Goal: Task Accomplishment & Management: Use online tool/utility

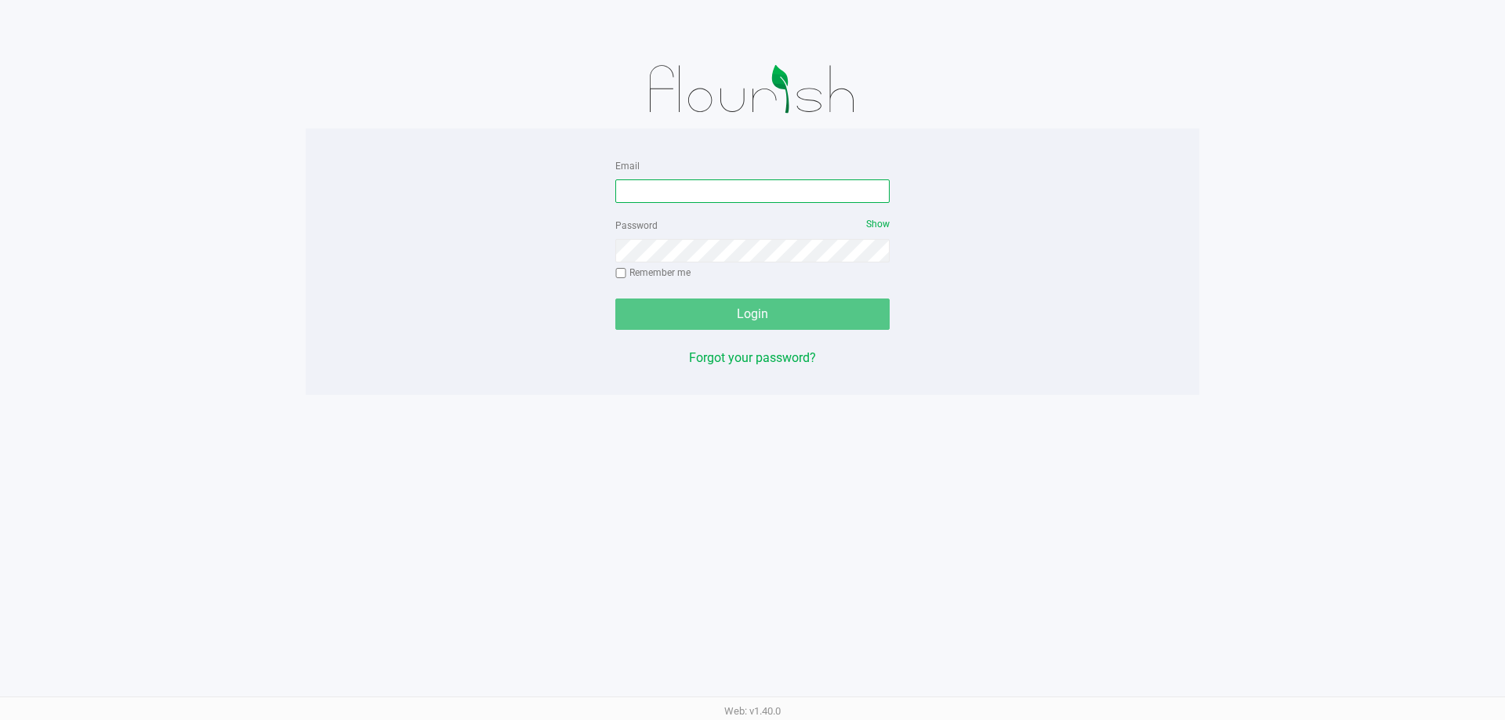
click at [702, 189] on input "Email" at bounding box center [752, 191] width 274 height 24
type input "[EMAIL_ADDRESS][DOMAIN_NAME]"
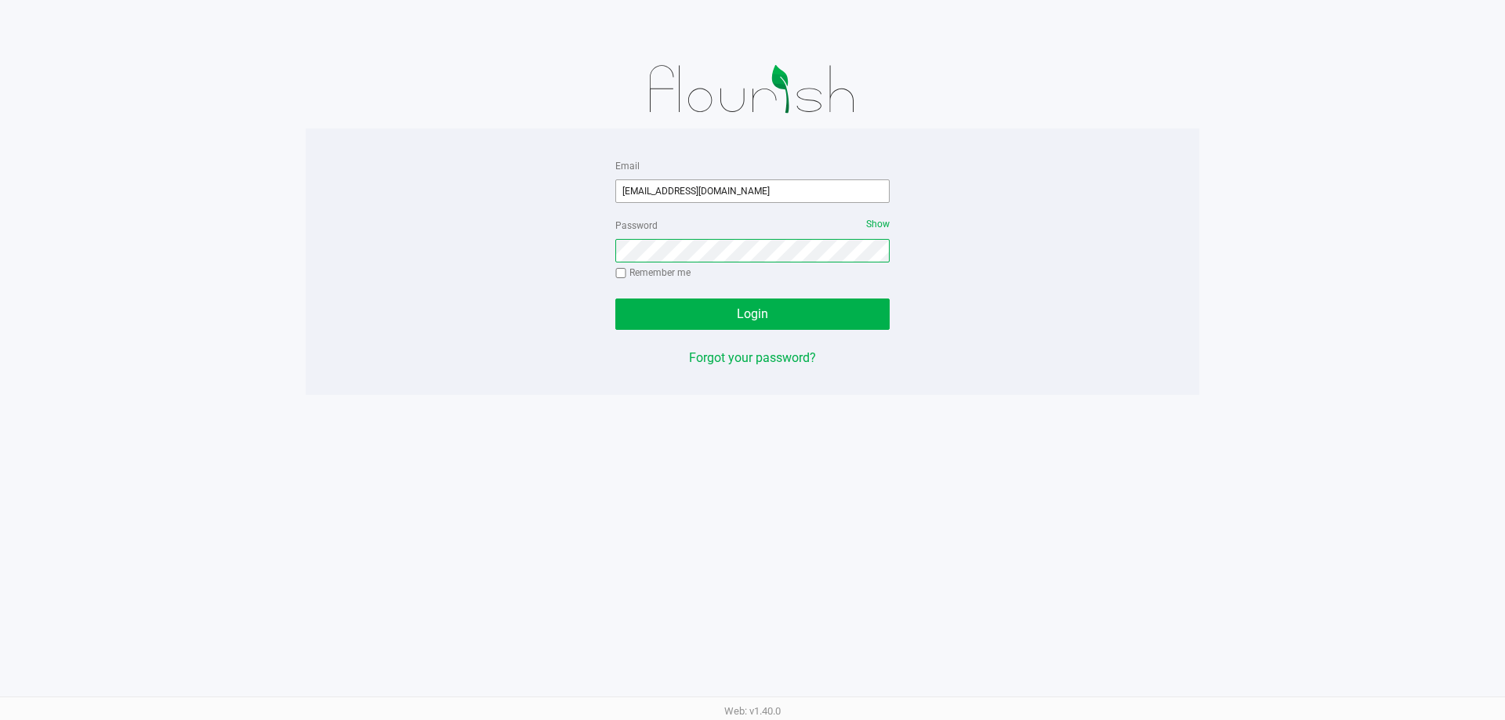
click at [615, 299] on button "Login" at bounding box center [752, 314] width 274 height 31
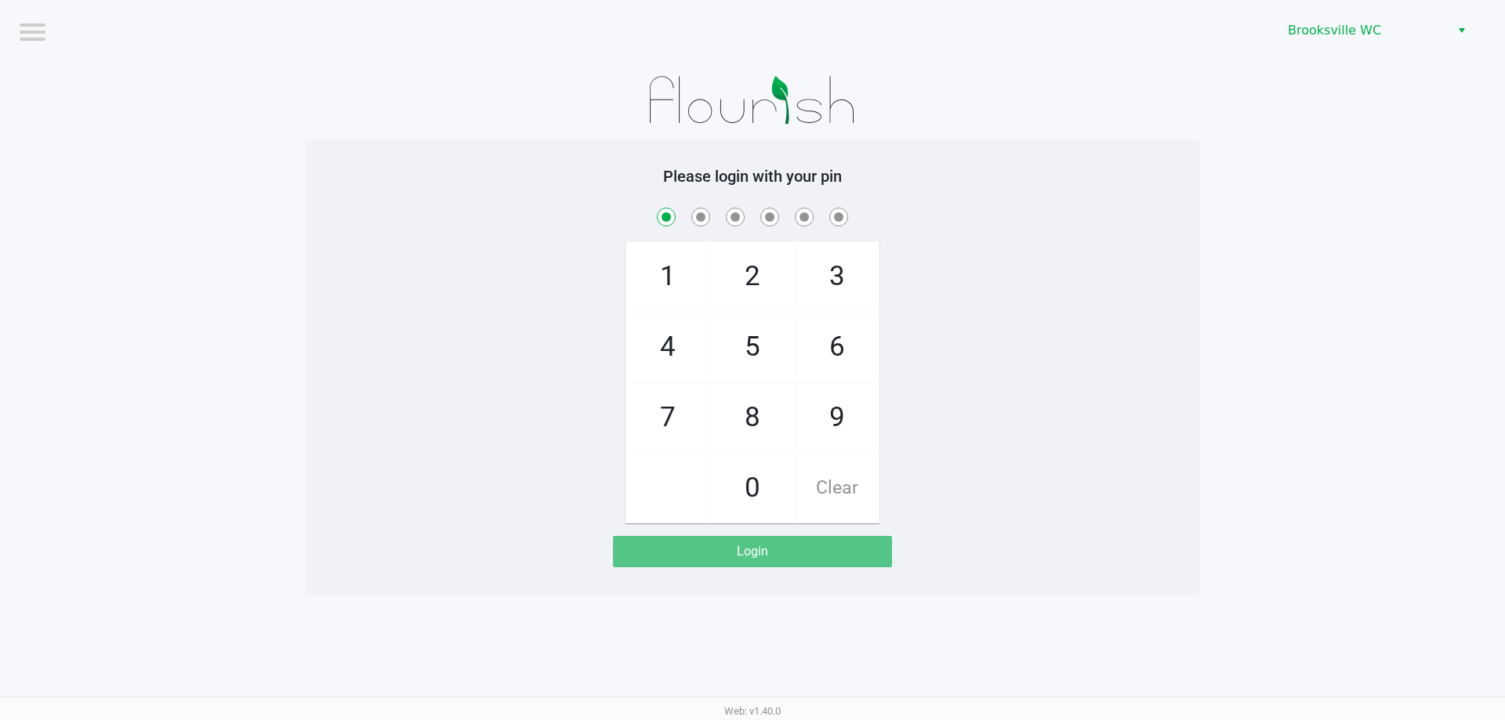
checkbox input "true"
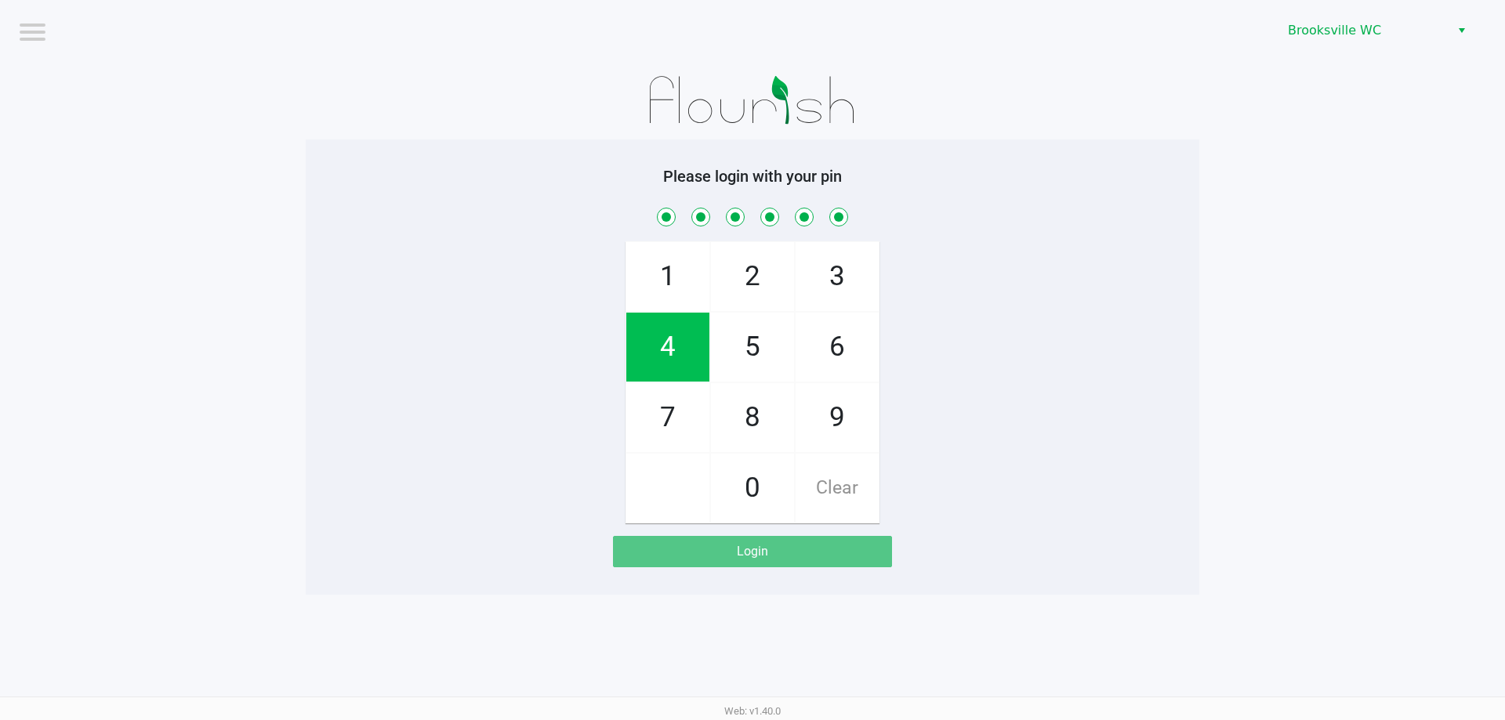
checkbox input "true"
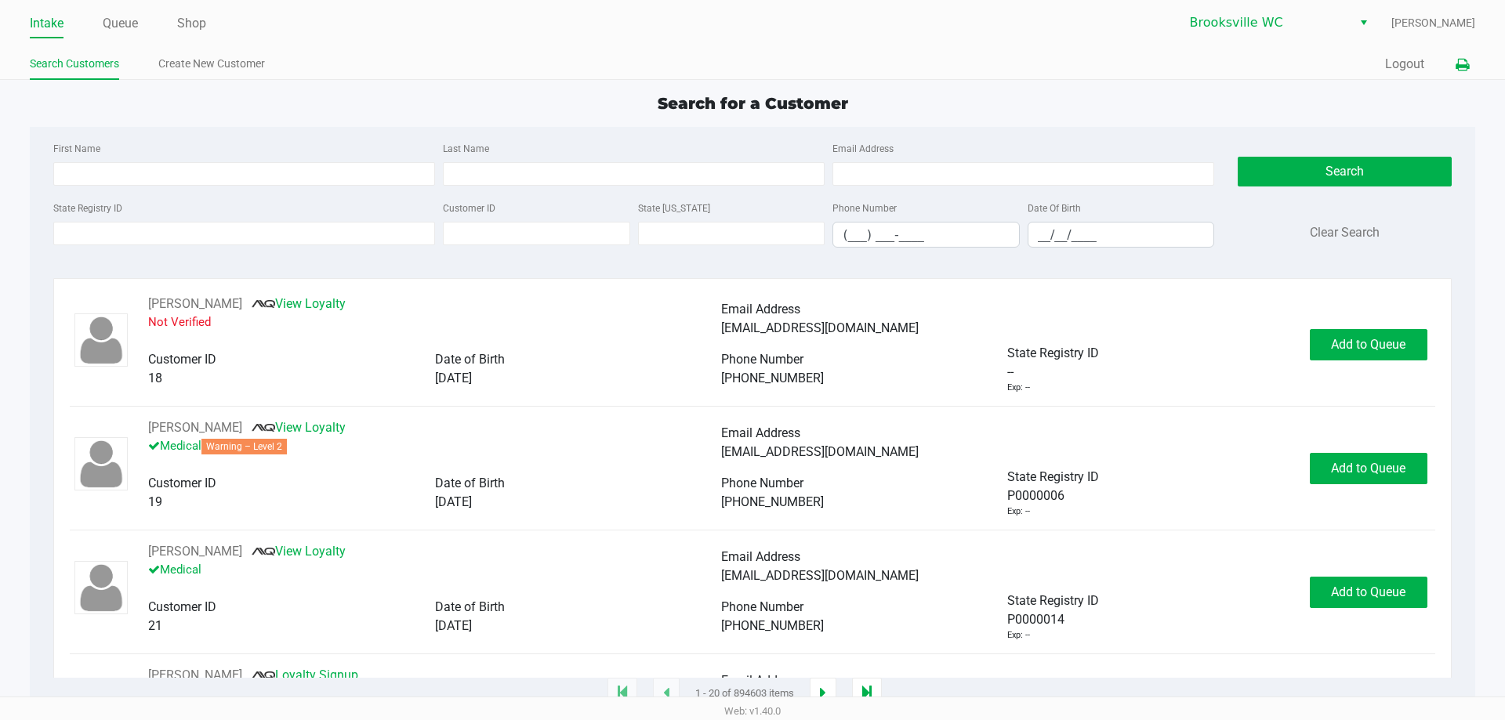
click at [1466, 61] on icon at bounding box center [1461, 65] width 13 height 11
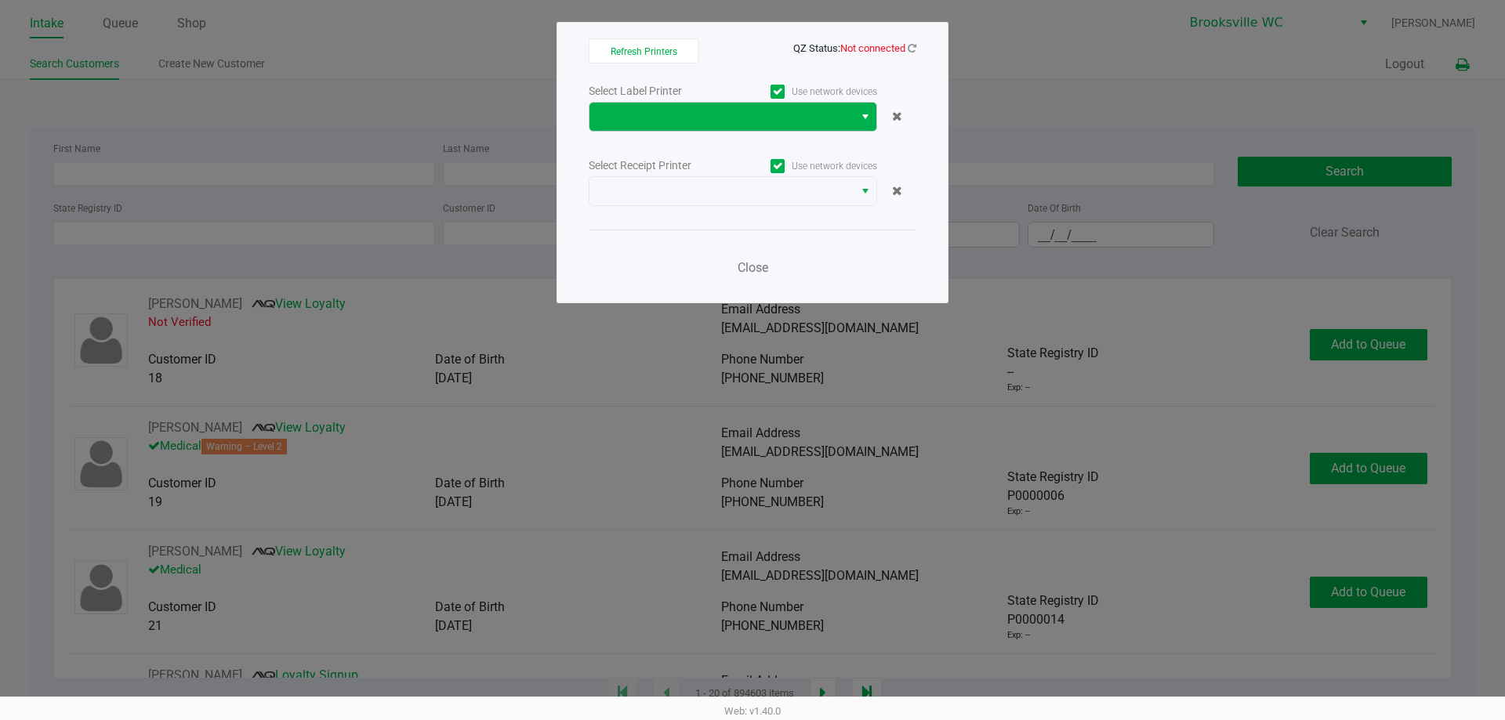
click at [865, 119] on span "Select" at bounding box center [865, 116] width 13 height 19
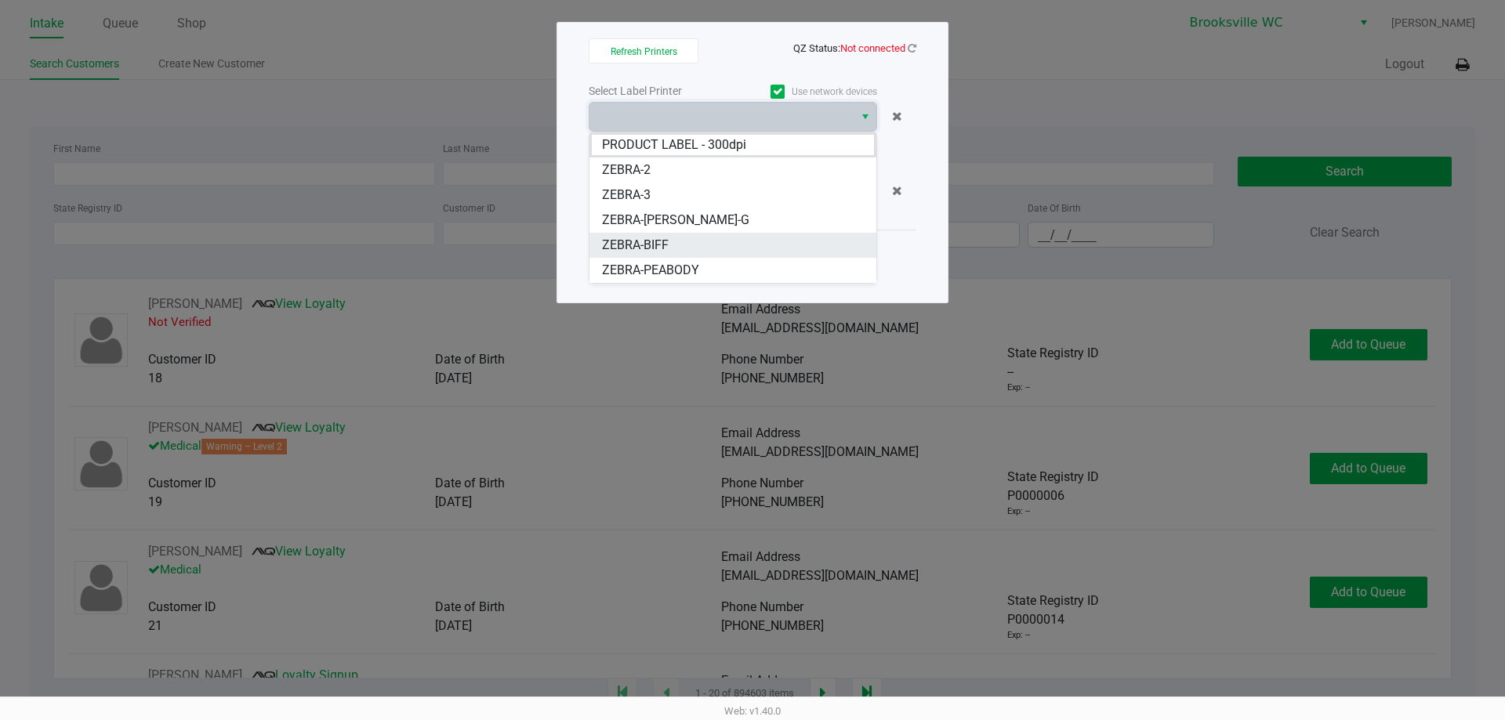
click at [660, 241] on span "ZEBRA-BIFF" at bounding box center [635, 245] width 67 height 19
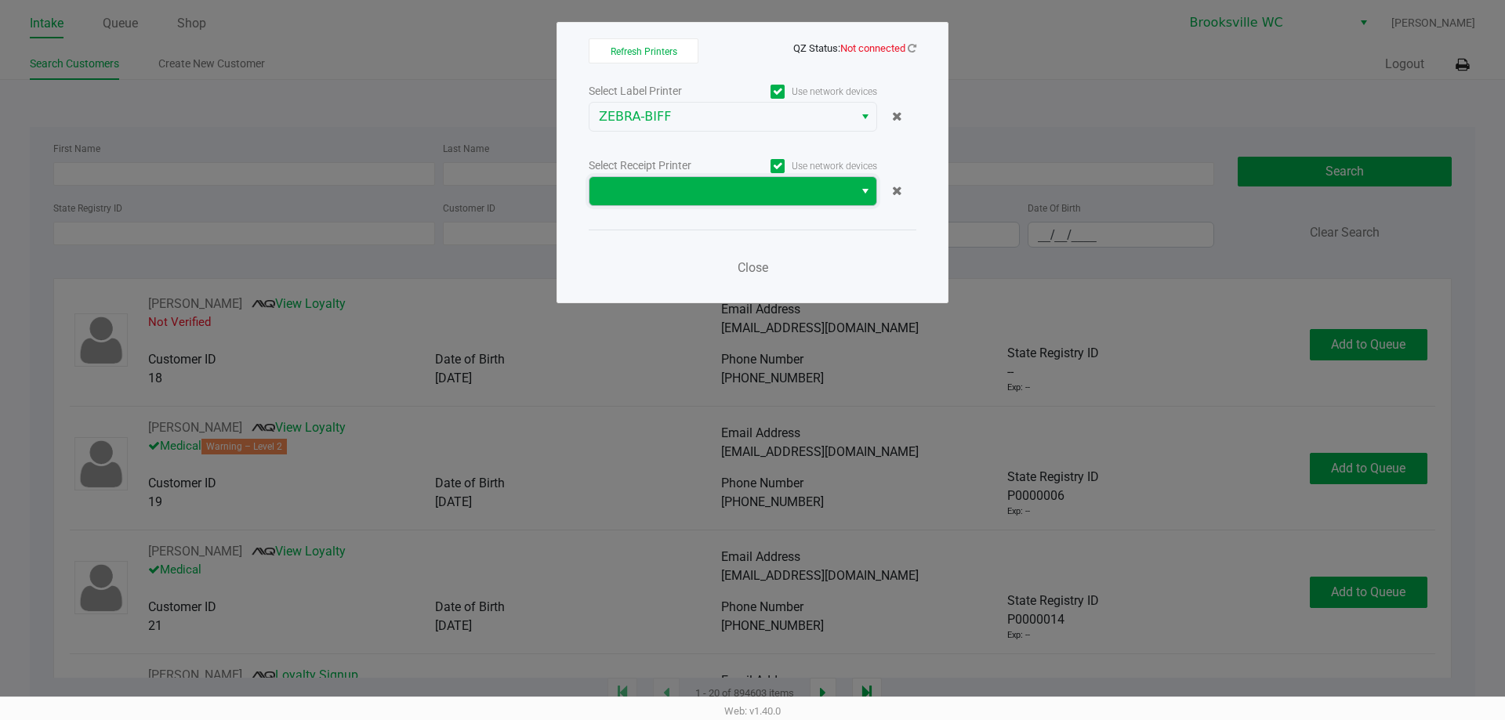
click at [876, 190] on kendo-dropdownlist at bounding box center [732, 191] width 288 height 30
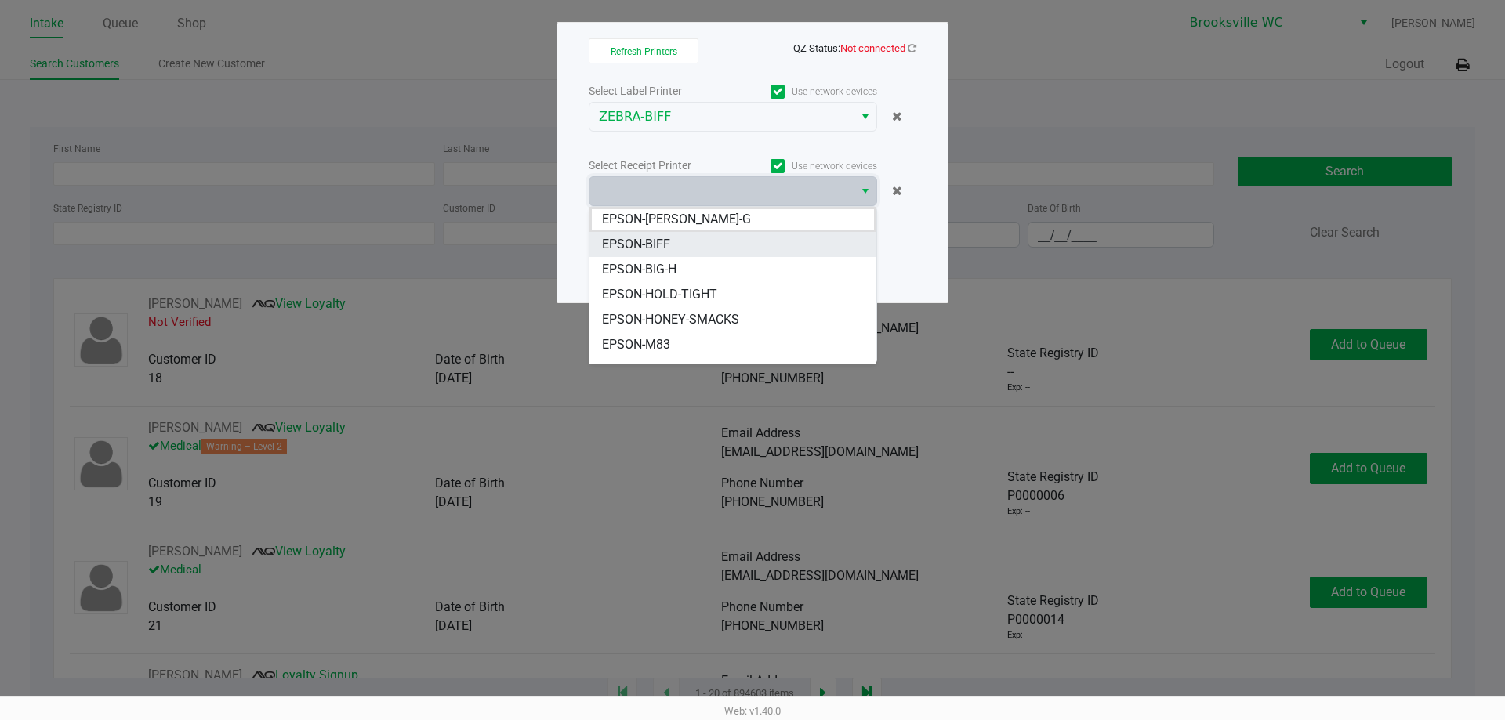
click at [690, 239] on li "EPSON-BIFF" at bounding box center [732, 244] width 287 height 25
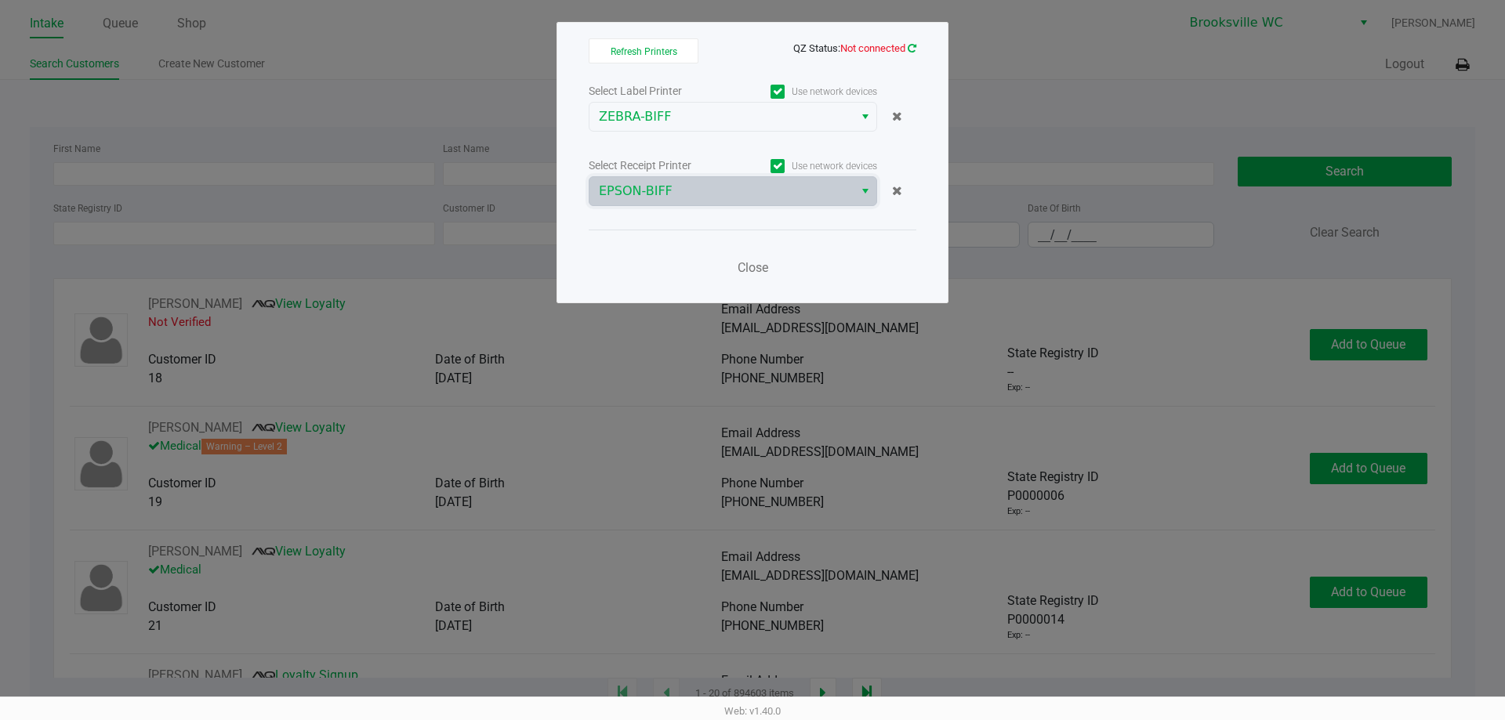
click at [907, 48] on icon at bounding box center [911, 48] width 9 height 10
click at [912, 48] on icon at bounding box center [911, 48] width 9 height 10
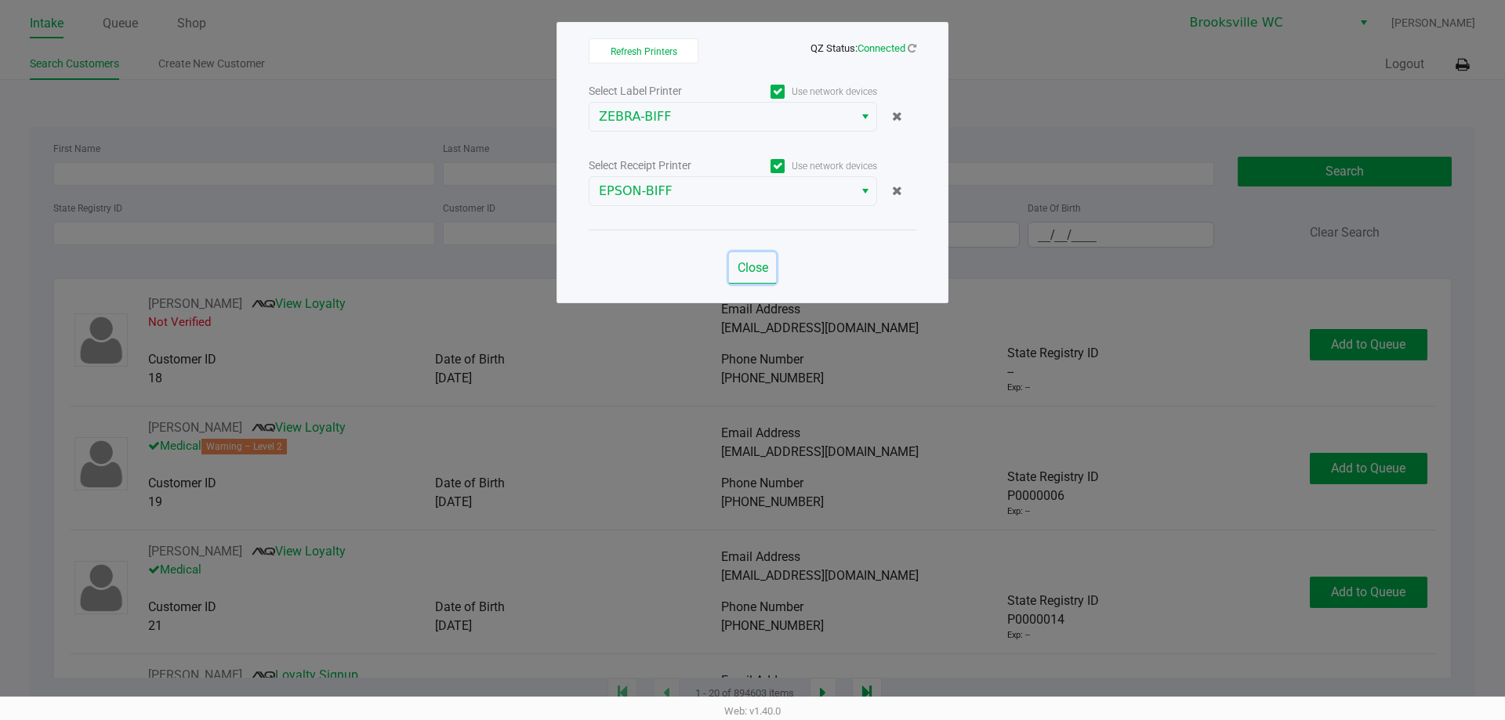
click at [755, 267] on span "Close" at bounding box center [752, 267] width 31 height 15
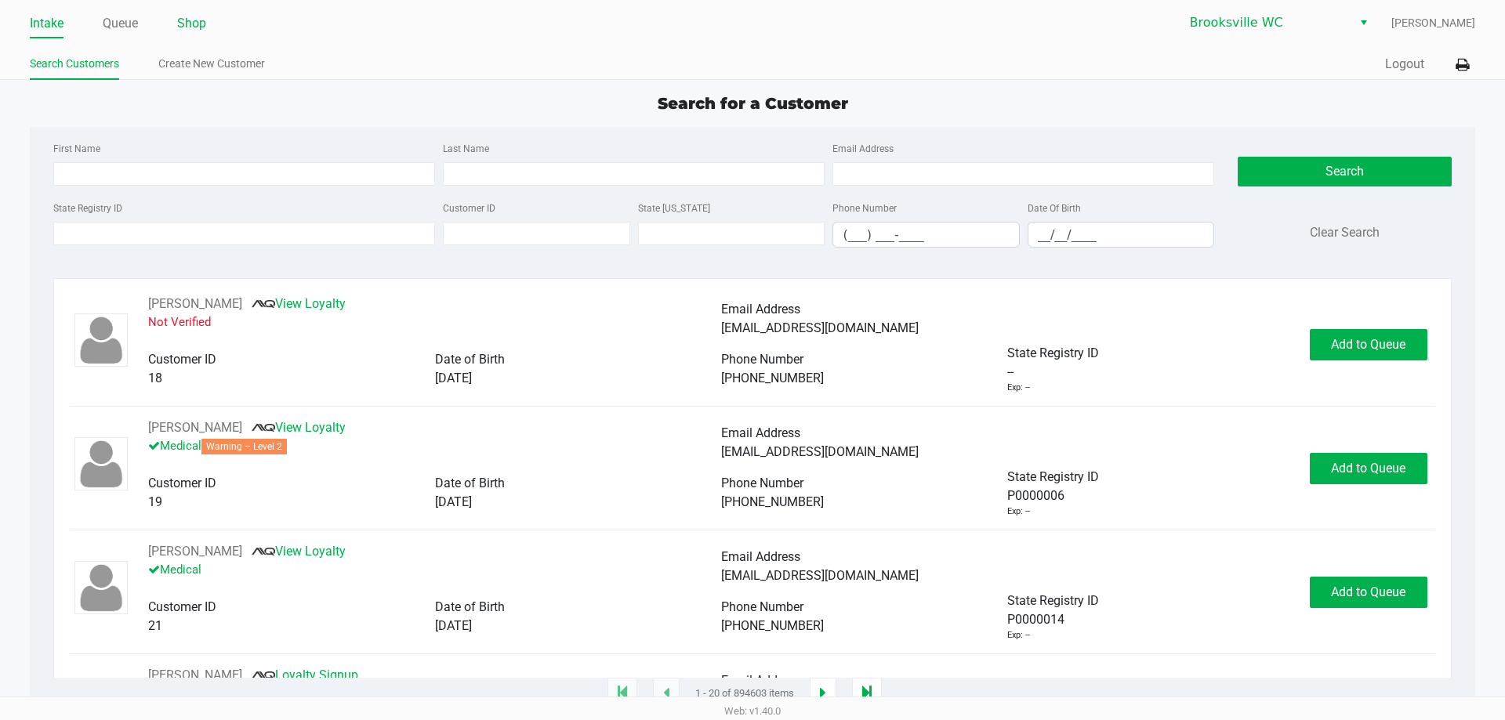
click at [179, 24] on link "Shop" at bounding box center [191, 24] width 29 height 22
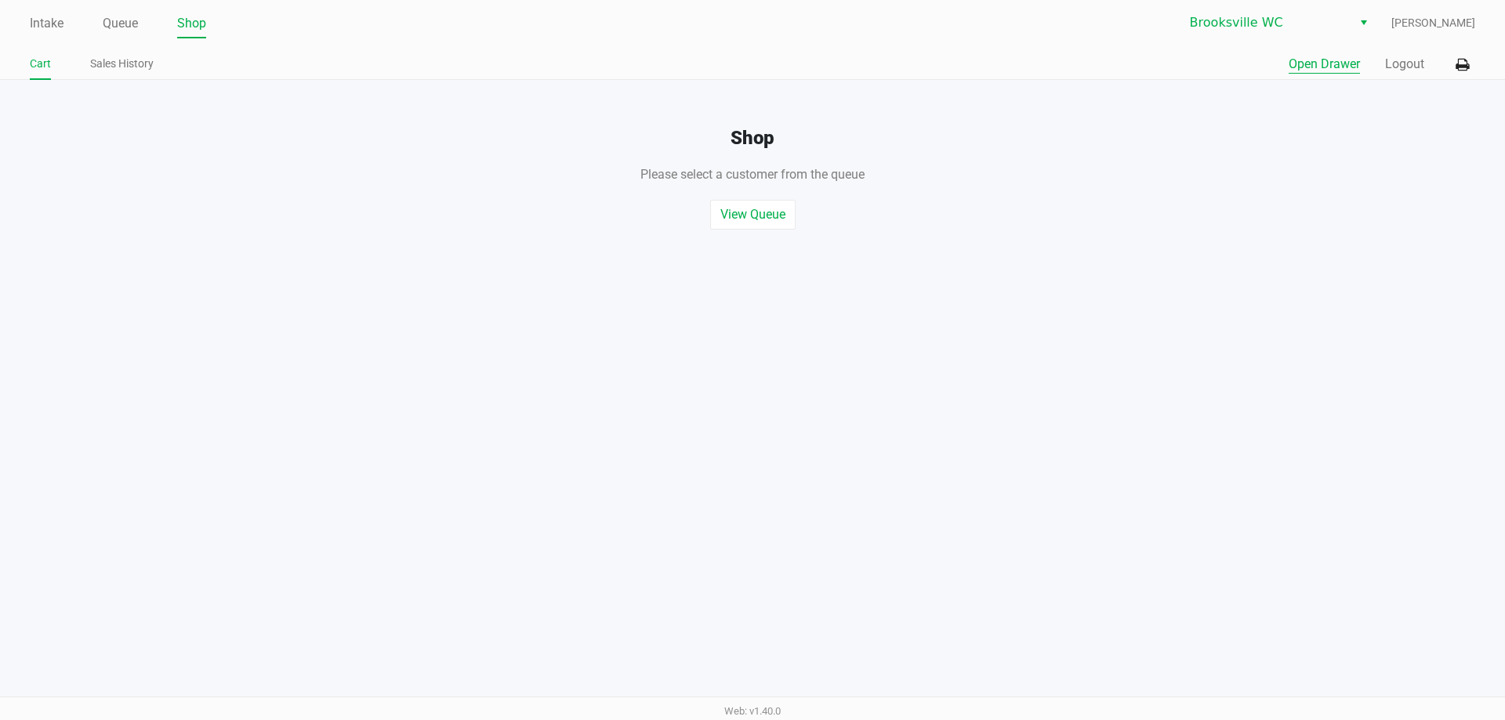
click at [1298, 56] on button "Open Drawer" at bounding box center [1323, 64] width 71 height 19
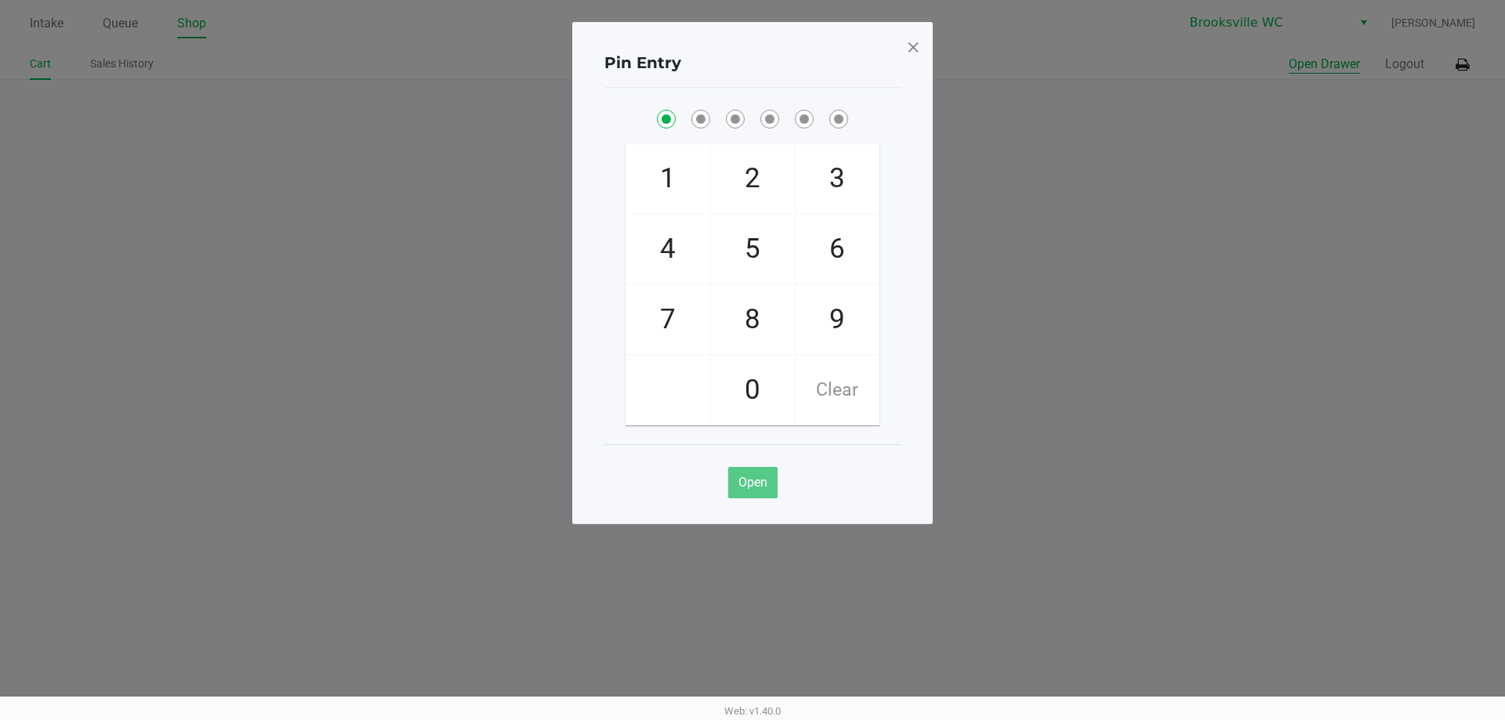
checkbox input "true"
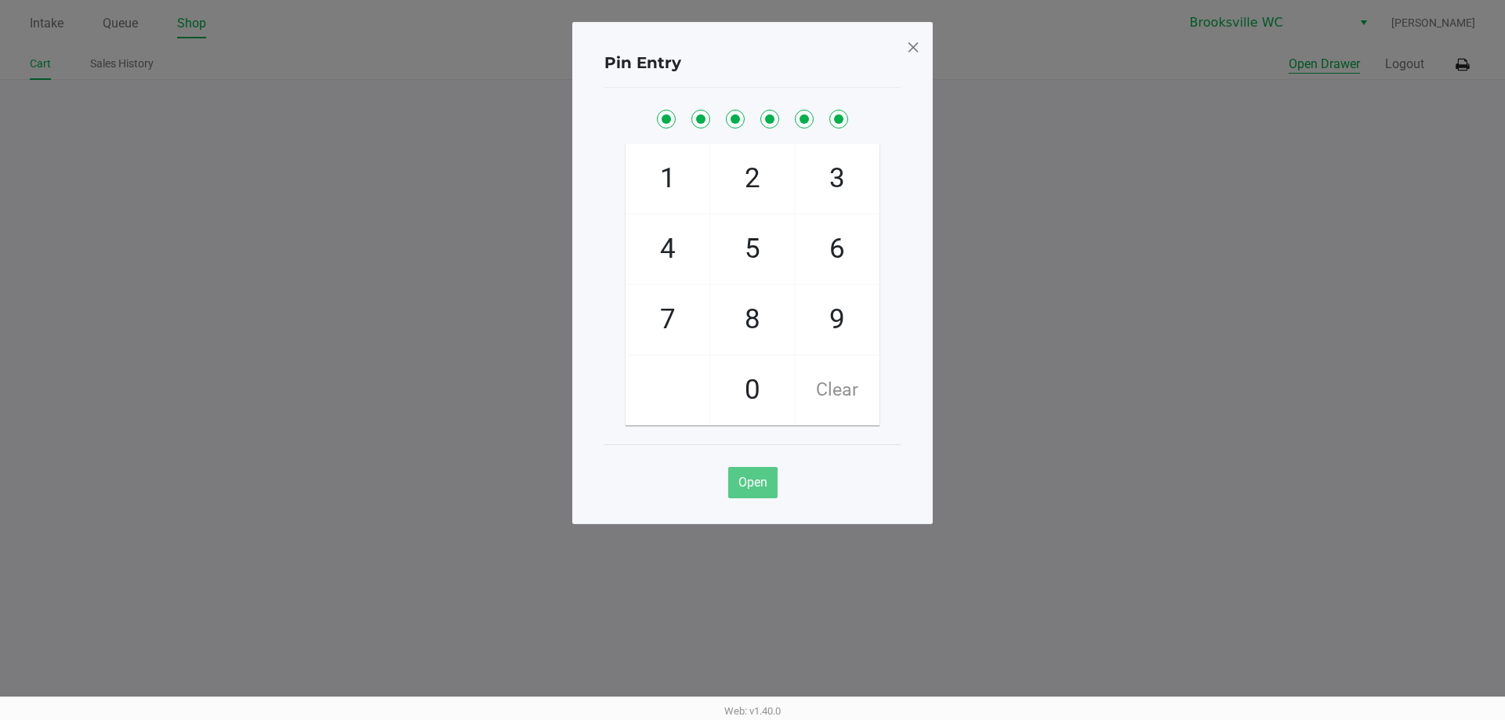
checkbox input "true"
